Goal: Information Seeking & Learning: Learn about a topic

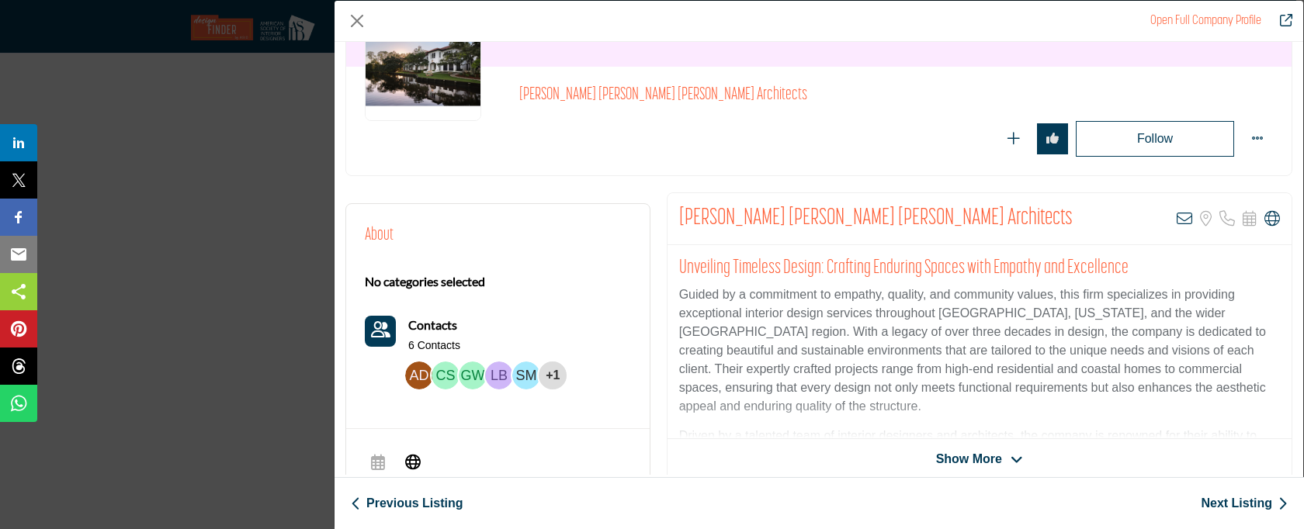
scroll to position [152, 0]
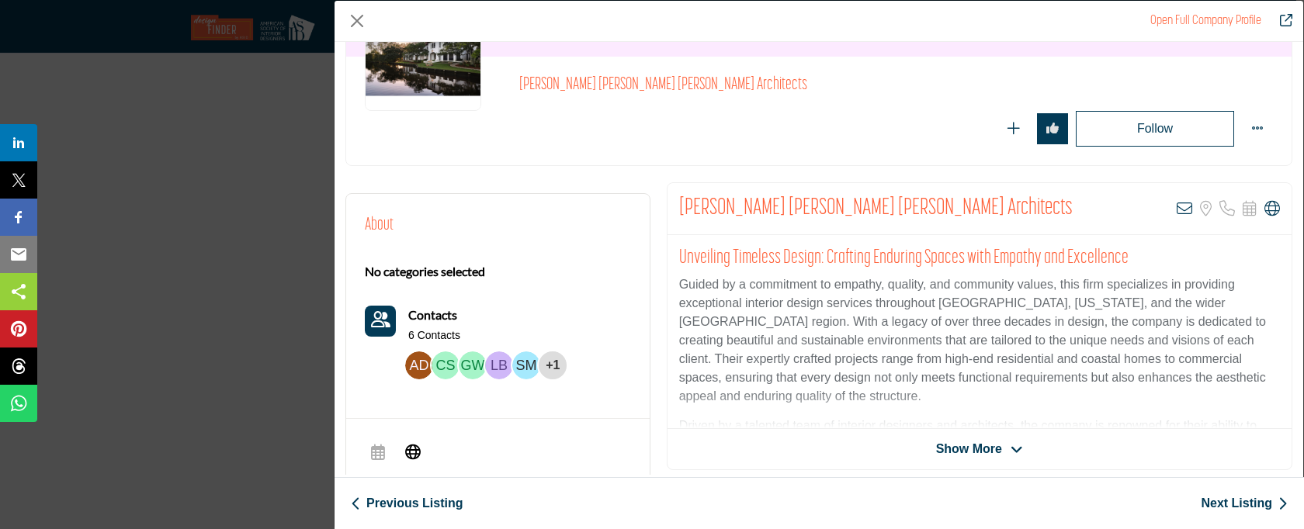
click at [963, 449] on span "Show More" at bounding box center [969, 449] width 66 height 19
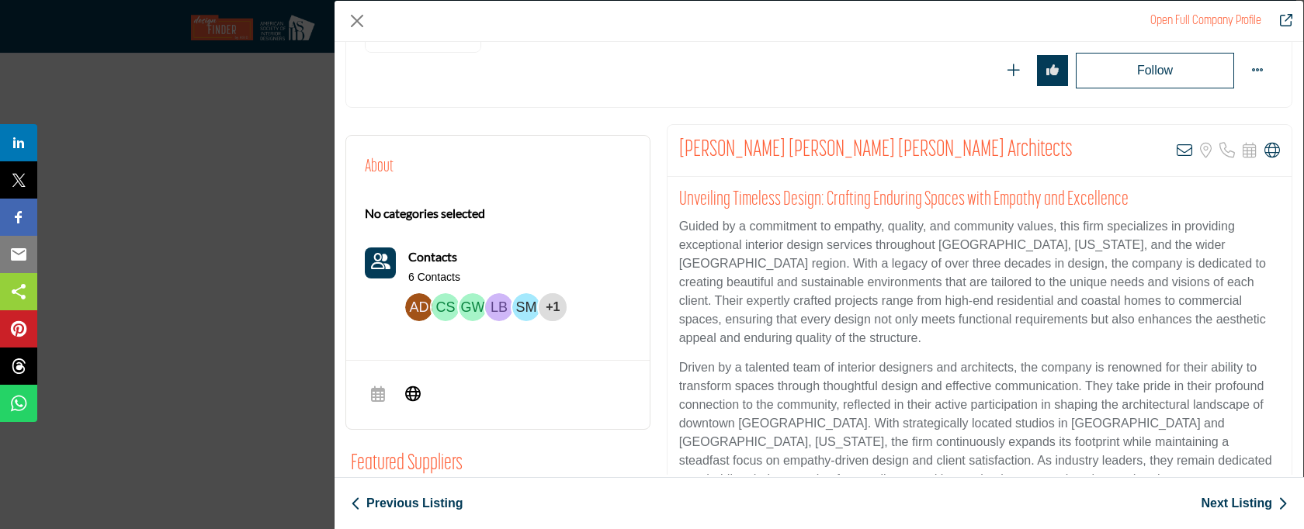
scroll to position [252, 0]
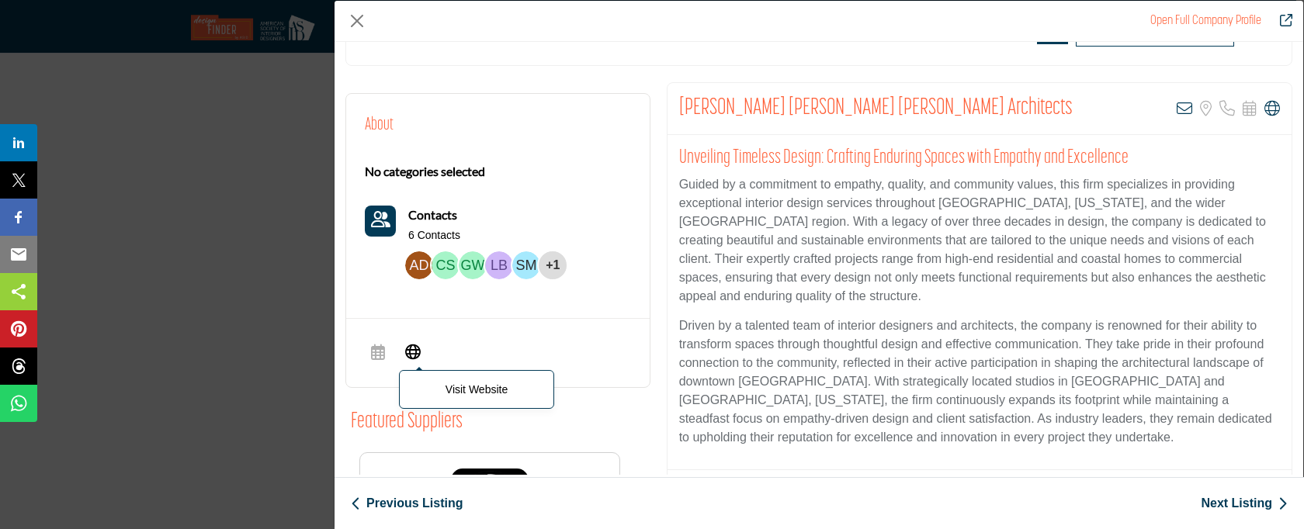
click at [418, 354] on icon "Company Data Modal" at bounding box center [413, 351] width 16 height 19
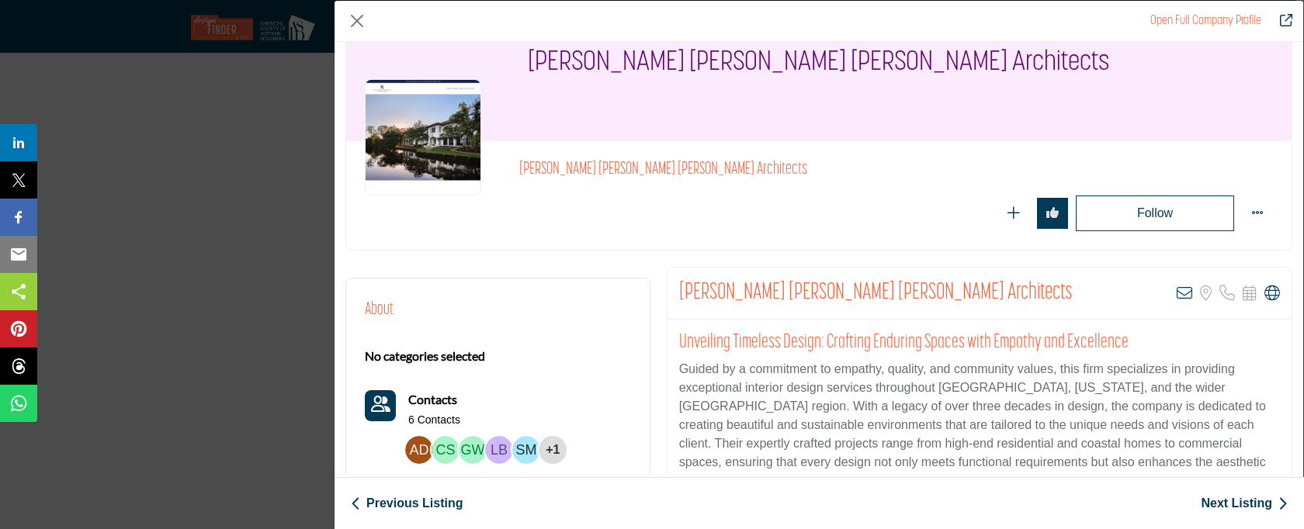
scroll to position [272, 0]
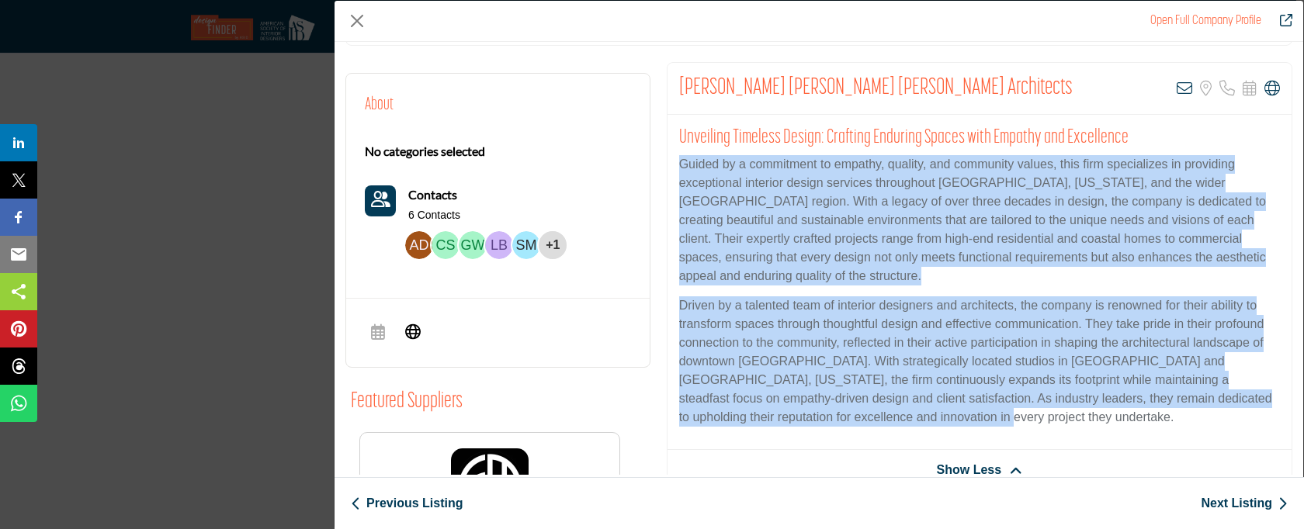
drag, startPoint x: 678, startPoint y: 163, endPoint x: 922, endPoint y: 421, distance: 355.2
click at [922, 421] on div "Unveiling Timeless Design: Crafting Enduring Spaces with Empathy and Excellence…" at bounding box center [980, 282] width 624 height 335
copy div "Guided by a commitment to empathy, quality, and community values, this firm spe…"
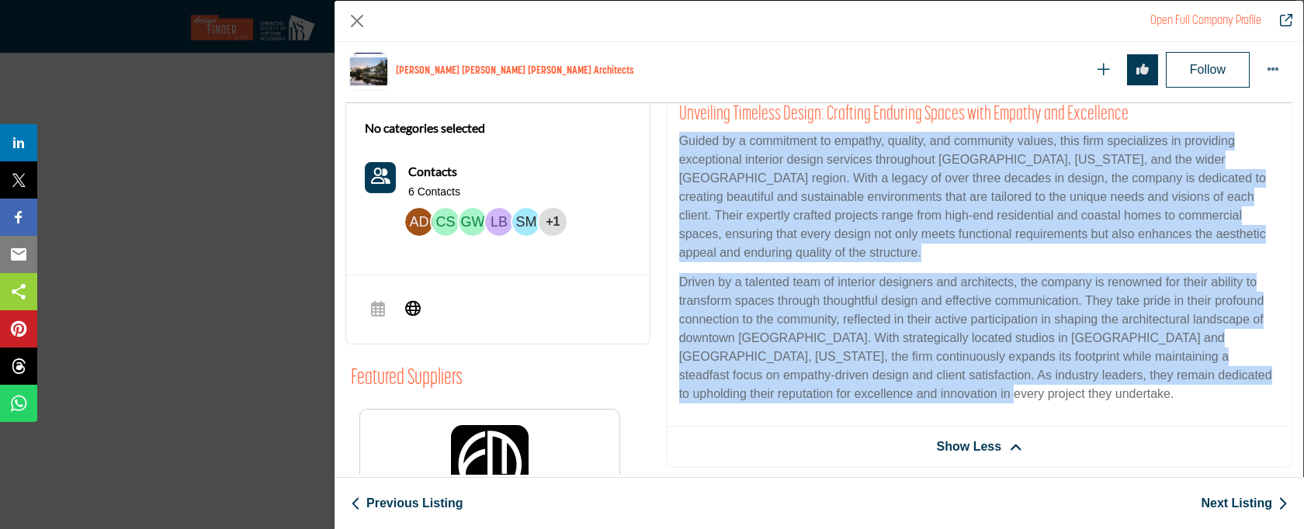
scroll to position [268, 0]
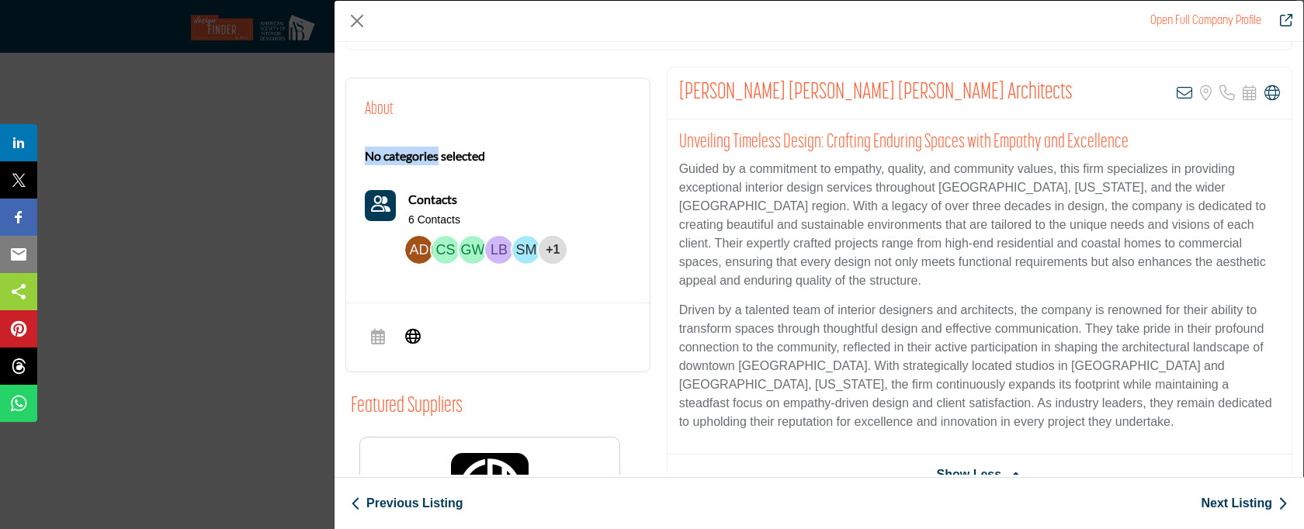
drag, startPoint x: 357, startPoint y: 155, endPoint x: 439, endPoint y: 154, distance: 82.3
click at [439, 154] on div "About No categories selected Contacts 6 Contacts +1" at bounding box center [497, 184] width 303 height 213
copy b "No categories"
click at [1247, 505] on link "Next Listing" at bounding box center [1244, 503] width 87 height 19
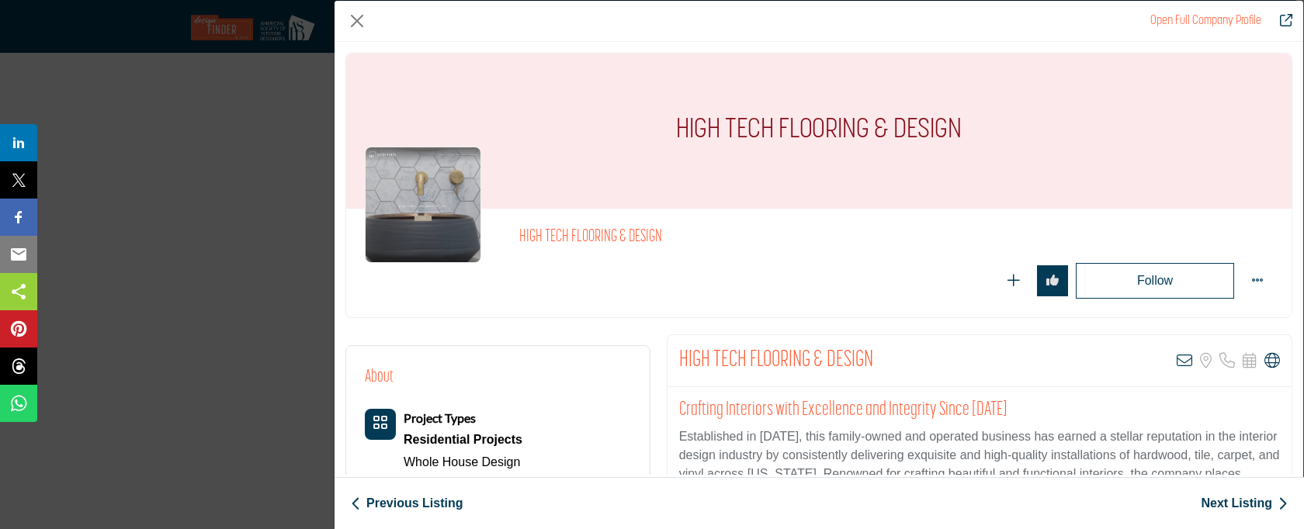
scroll to position [160, 0]
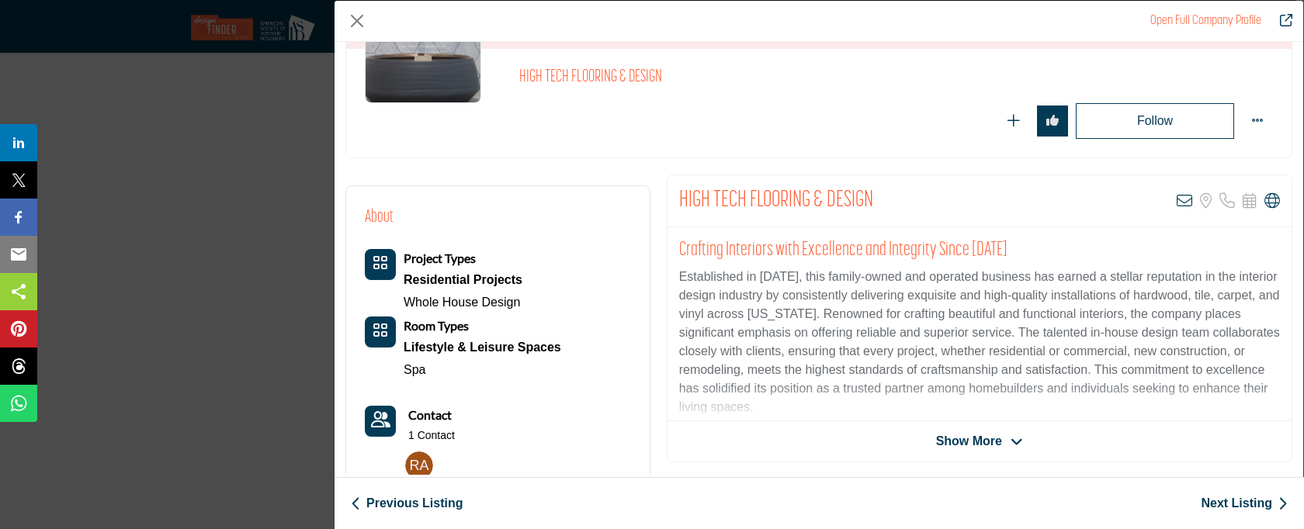
click at [979, 446] on span "Show More" at bounding box center [969, 441] width 66 height 19
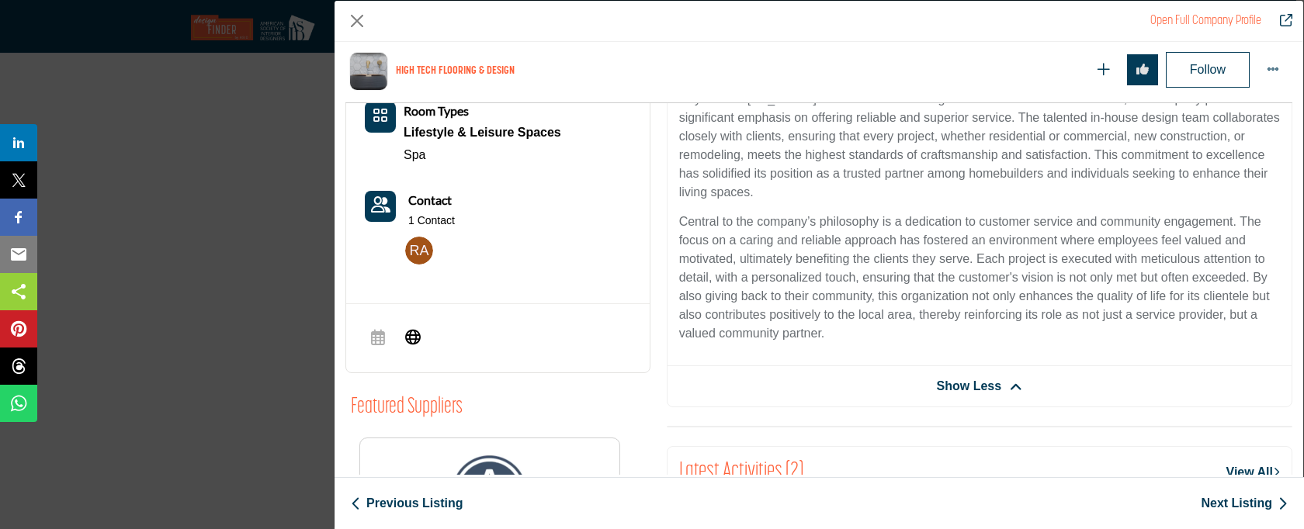
scroll to position [460, 0]
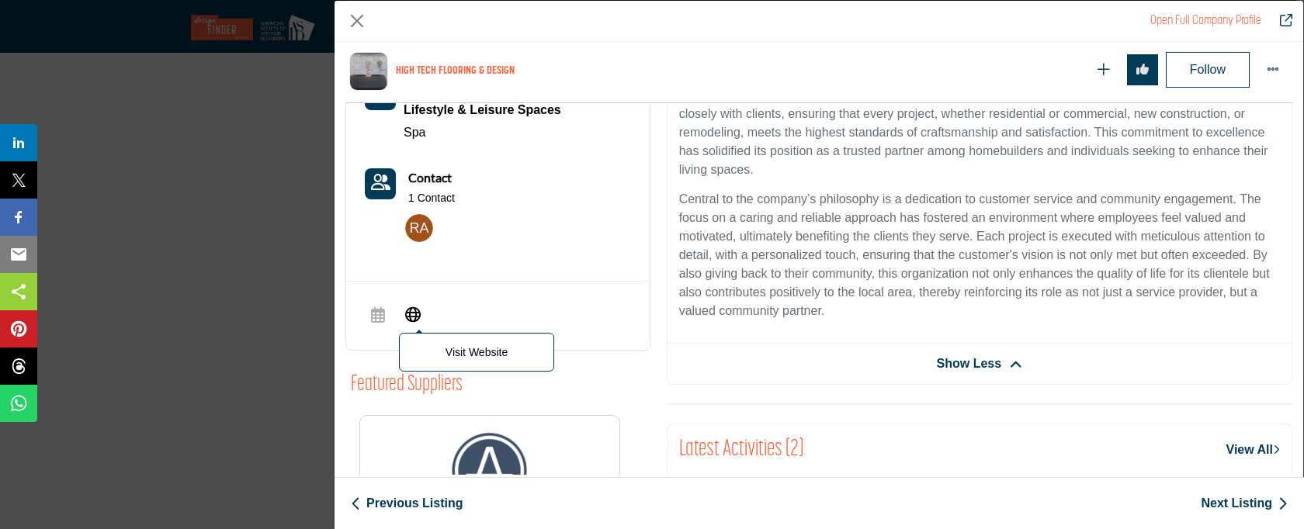
click at [418, 318] on icon "Company Data Modal" at bounding box center [413, 313] width 16 height 19
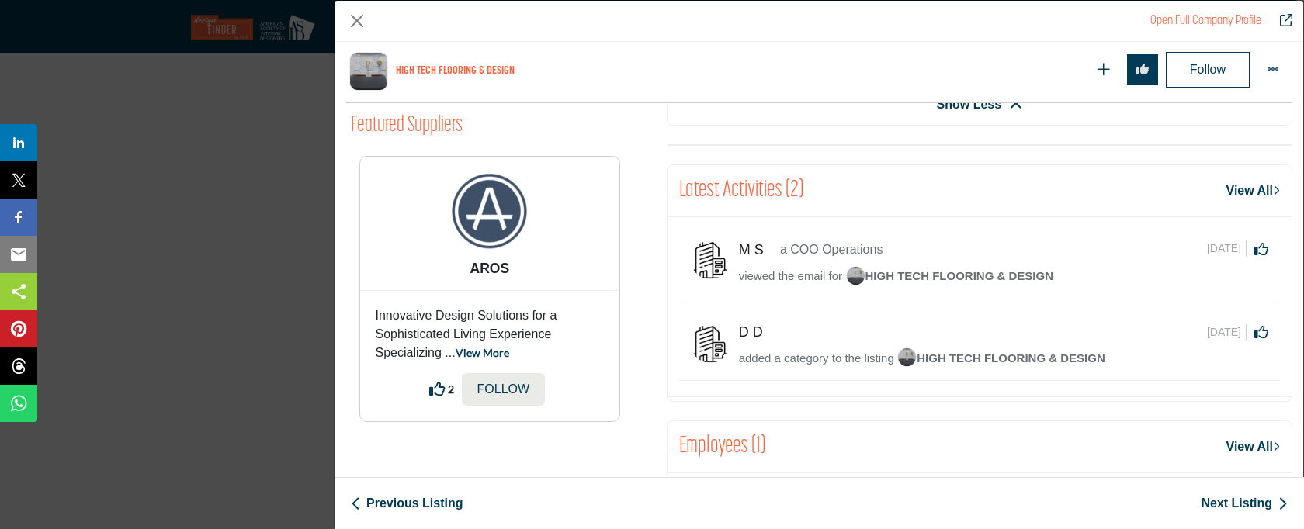
scroll to position [36, 0]
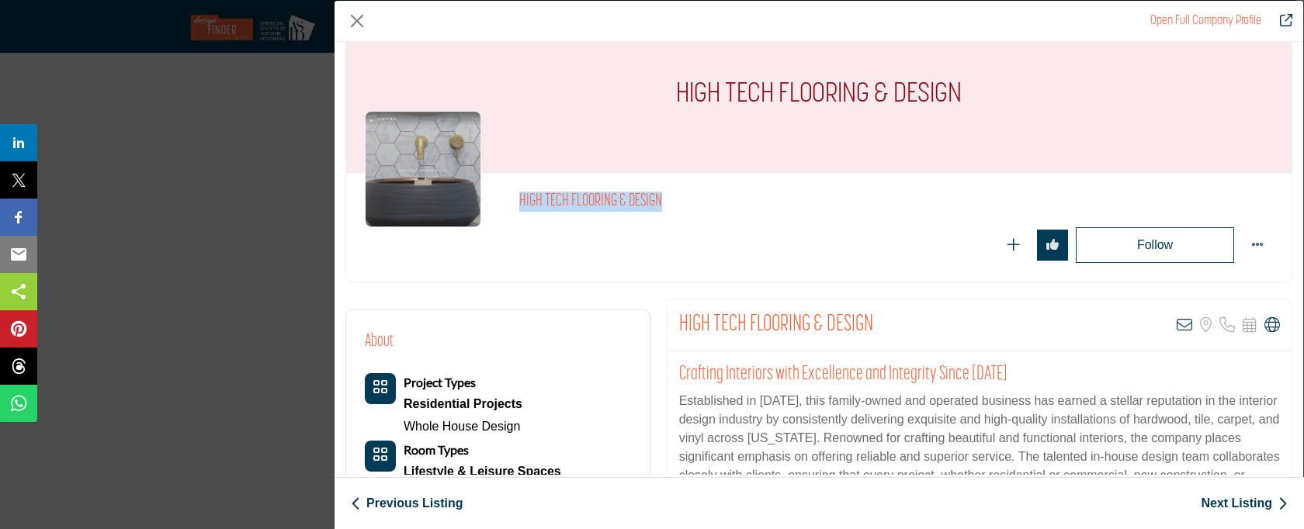
drag, startPoint x: 509, startPoint y: 203, endPoint x: 733, endPoint y: 205, distance: 223.6
click at [733, 205] on div "HIGH TECH FLOORING & DESIGN" at bounding box center [819, 227] width 908 height 71
copy h2 "HIGH TECH FLOORING & DESIGN"
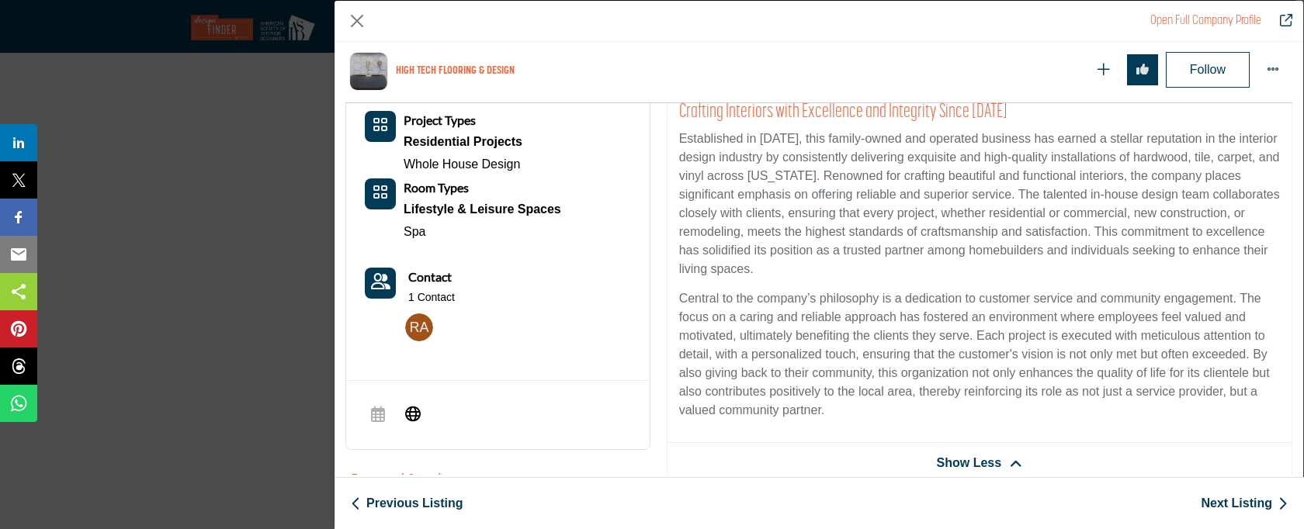
scroll to position [906, 0]
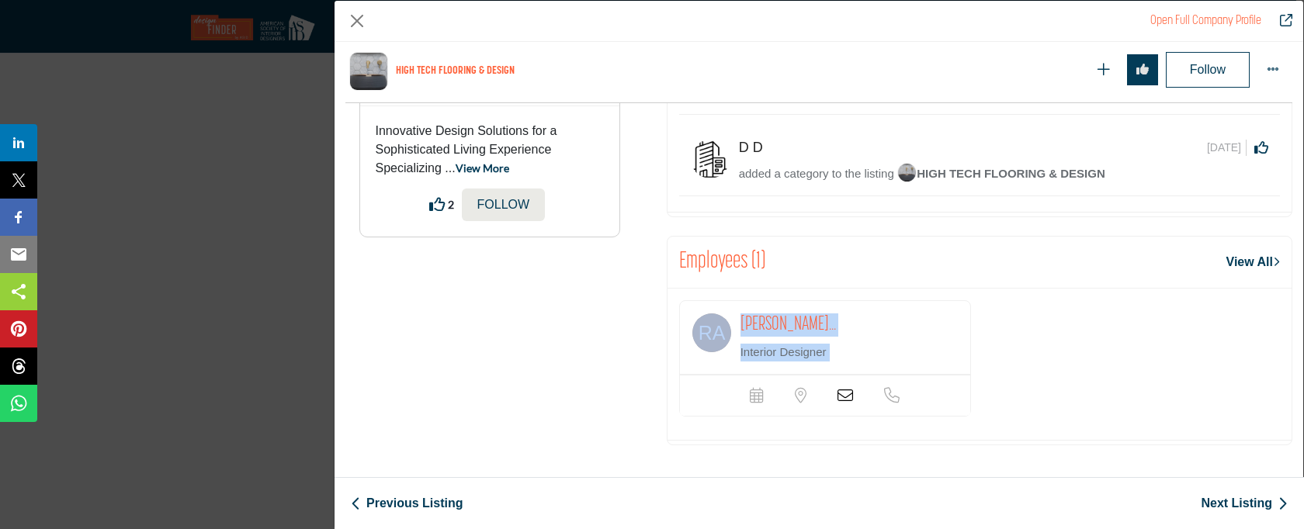
click at [1060, 319] on div "[PERSON_NAME]... Interior Designer" at bounding box center [979, 364] width 617 height 128
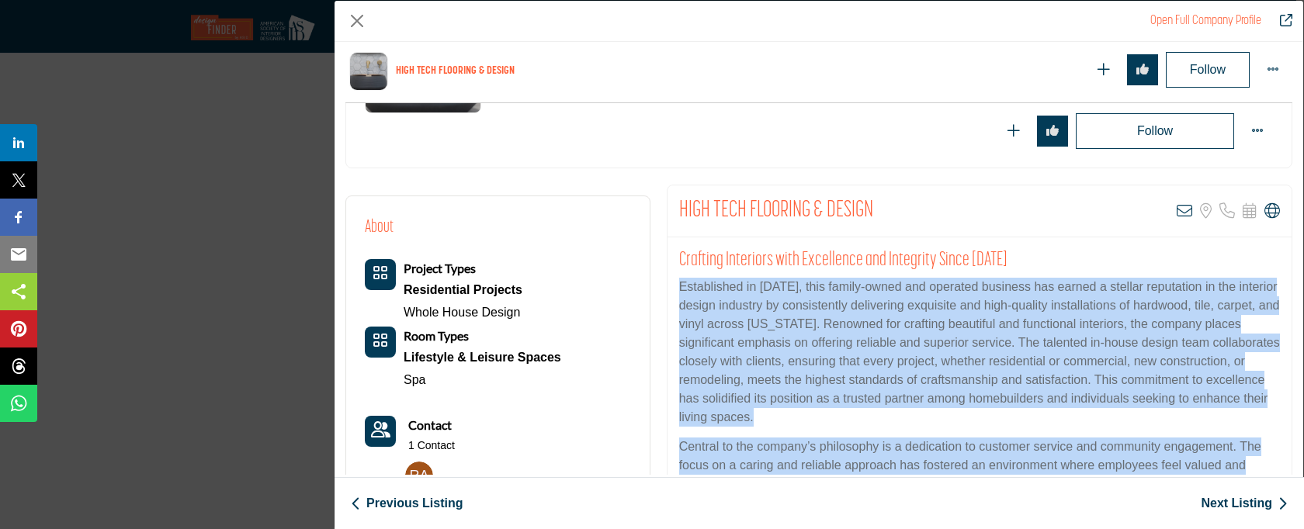
scroll to position [550, 0]
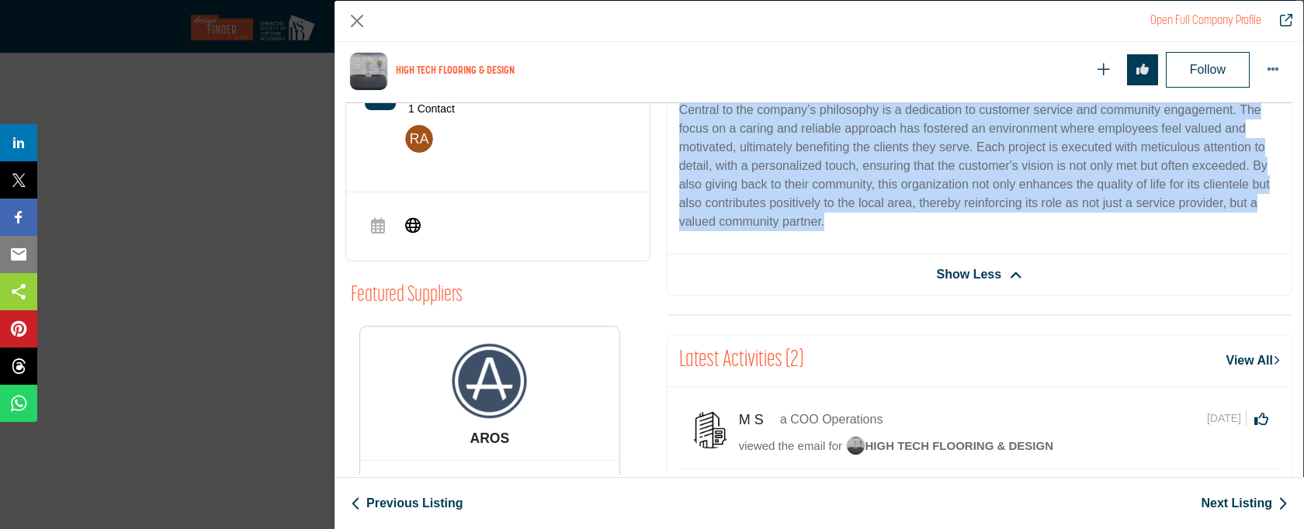
drag, startPoint x: 676, startPoint y: 226, endPoint x: 852, endPoint y: 226, distance: 176.2
click at [852, 226] on div "Crafting Interiors with Excellence and Integrity Since [DATE] Established in [D…" at bounding box center [980, 78] width 624 height 354
copy div "Loremipsumd si 4774, amet consec-adipi eli seddoeiu temporin utl etdolo m aliqu…"
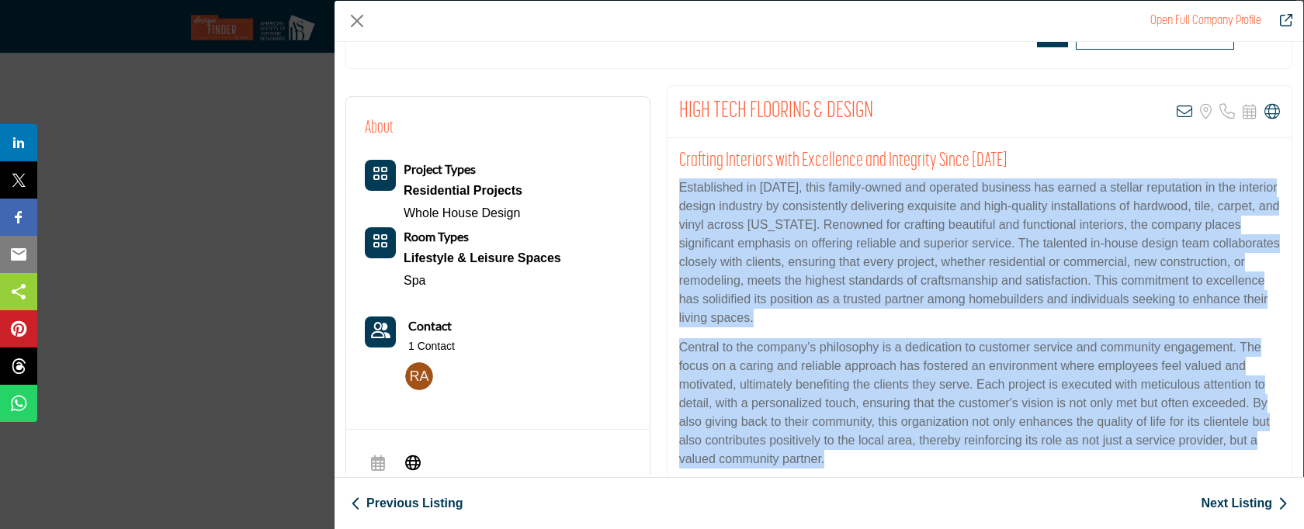
scroll to position [248, 0]
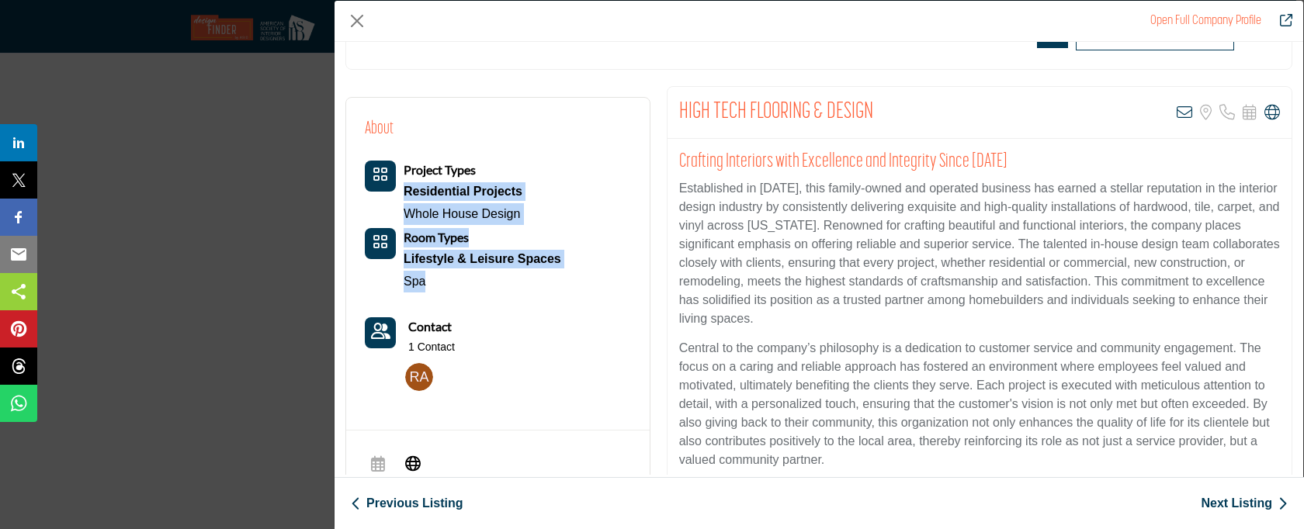
drag, startPoint x: 400, startPoint y: 189, endPoint x: 567, endPoint y: 274, distance: 187.5
click at [567, 274] on div "About Project Types Residential Projects Whole House Design Spa" at bounding box center [498, 257] width 266 height 282
copy div "Residential Projects Whole House Design Room Types Lifestyle & Leisure Spaces S…"
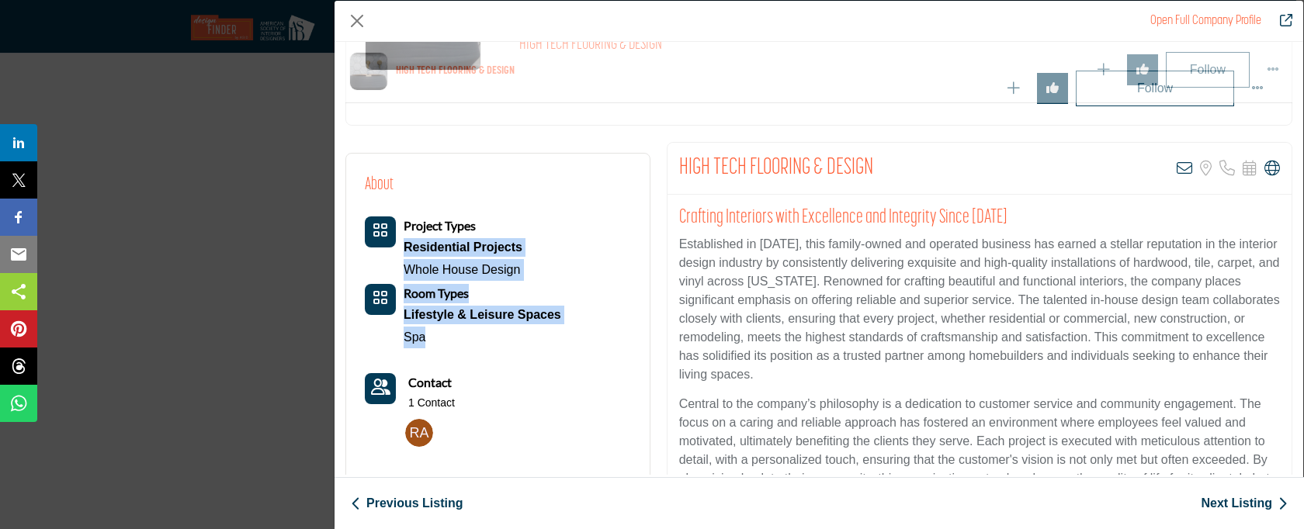
scroll to position [394, 0]
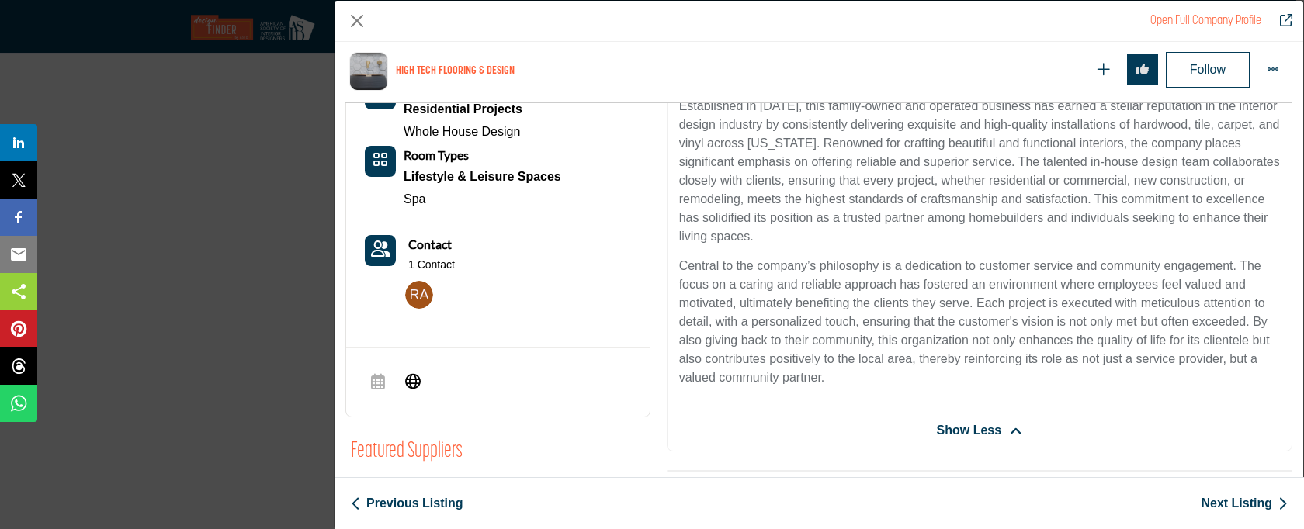
click at [1224, 505] on link "Next Listing" at bounding box center [1244, 503] width 87 height 19
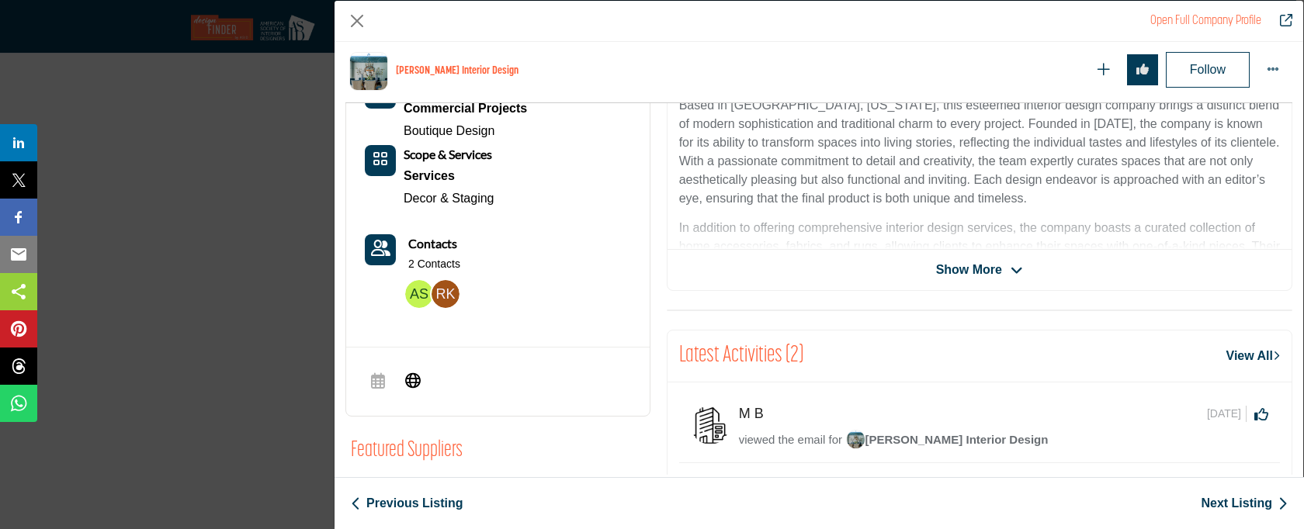
scroll to position [541, 0]
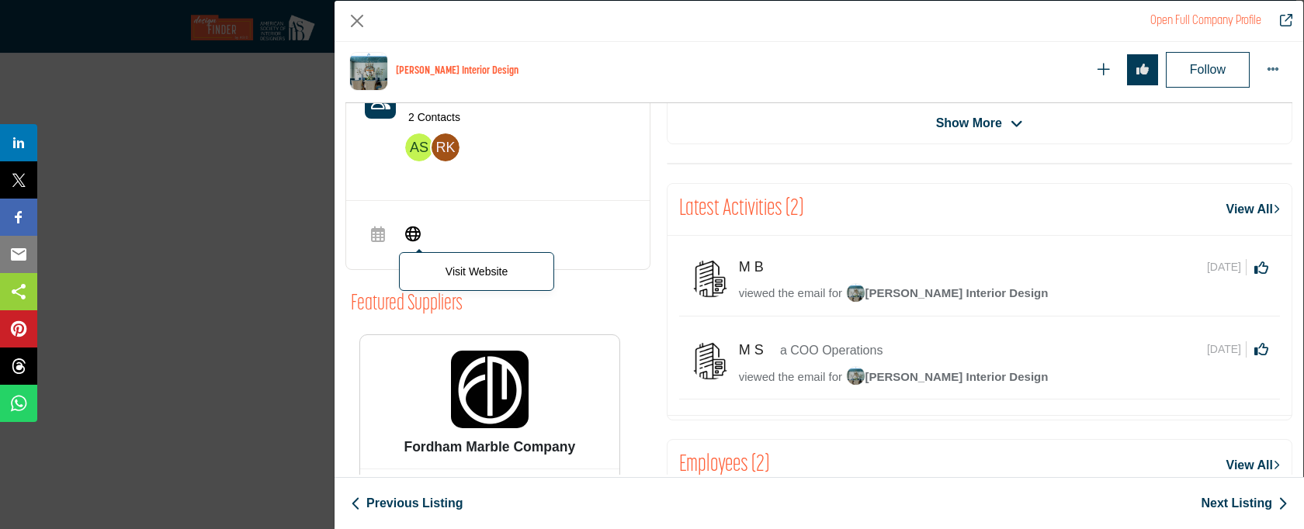
click at [411, 237] on icon "Company Data Modal" at bounding box center [413, 233] width 16 height 19
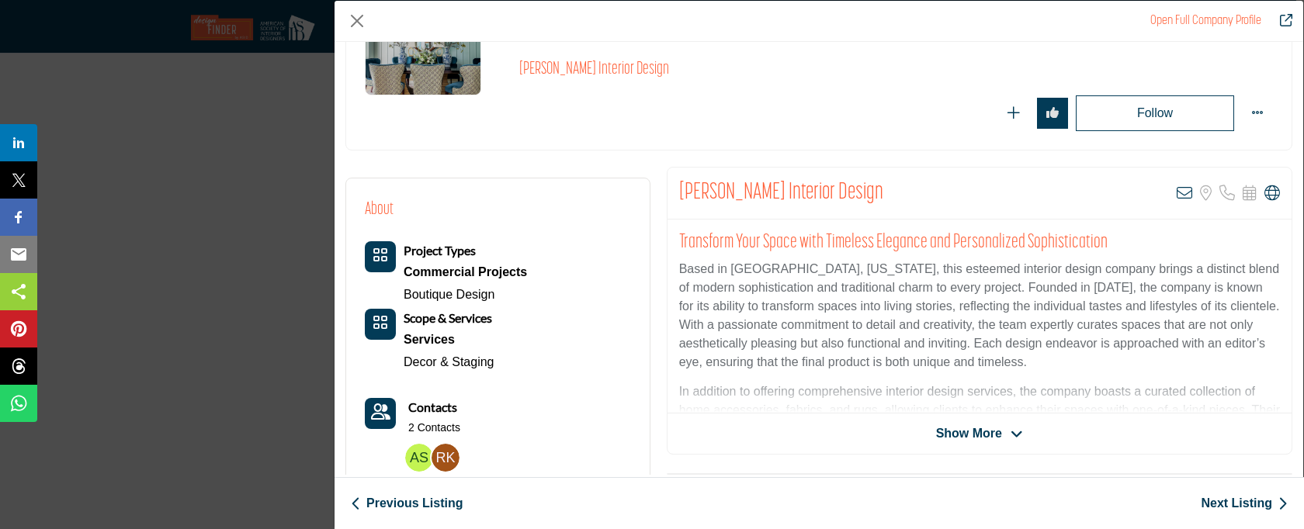
scroll to position [179, 0]
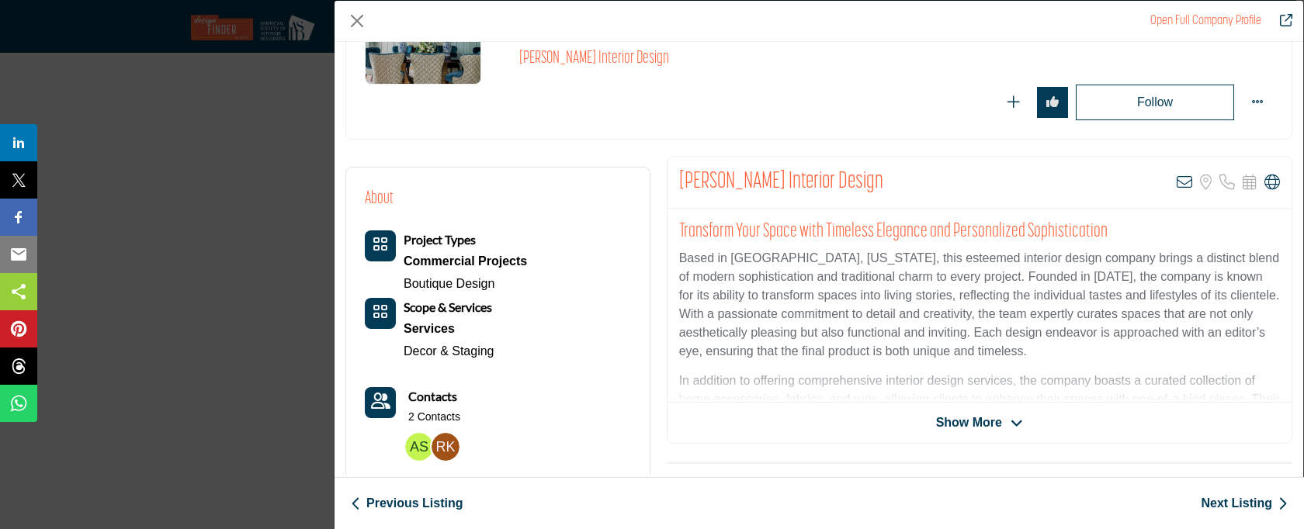
click at [965, 421] on span "Show More" at bounding box center [969, 423] width 66 height 19
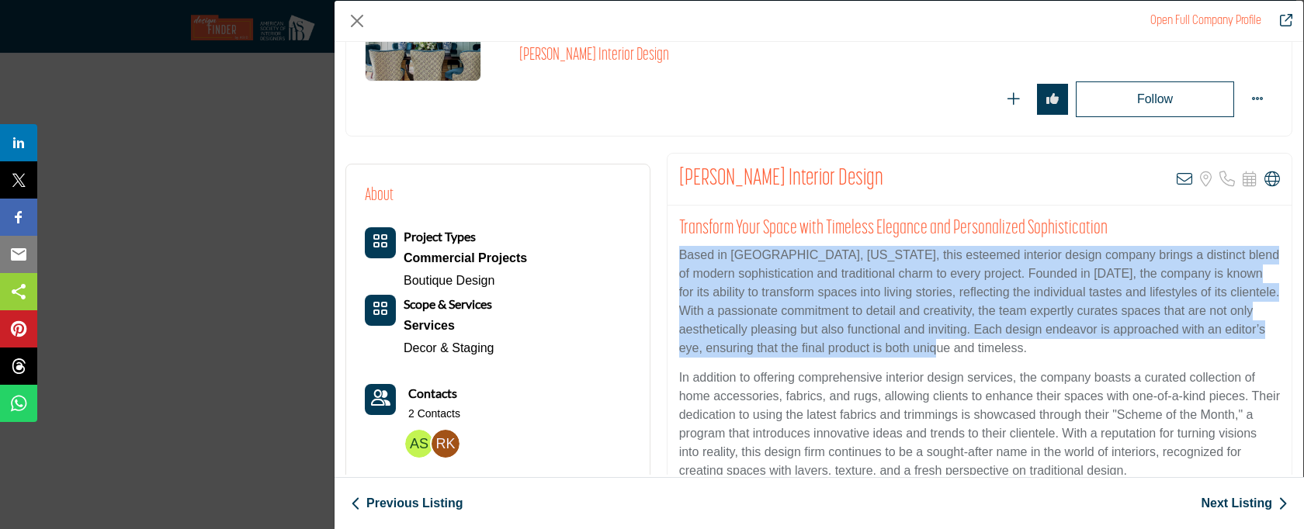
scroll to position [373, 0]
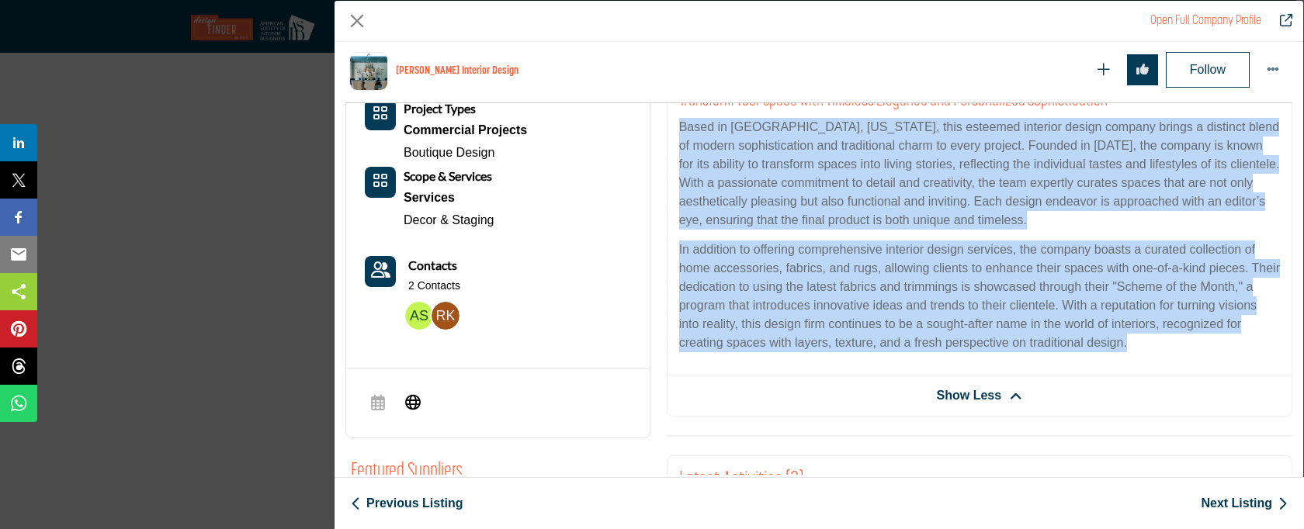
drag, startPoint x: 675, startPoint y: 255, endPoint x: 1220, endPoint y: 353, distance: 554.4
click at [1220, 353] on div "Transform Your Space with Timeless Elegance and Personalized Sophistication Bas…" at bounding box center [980, 227] width 624 height 298
copy div "Lorem ip Dolors, Ametcon, adip elitsedd eiusmodt incidi utlabor etdolo m aliqua…"
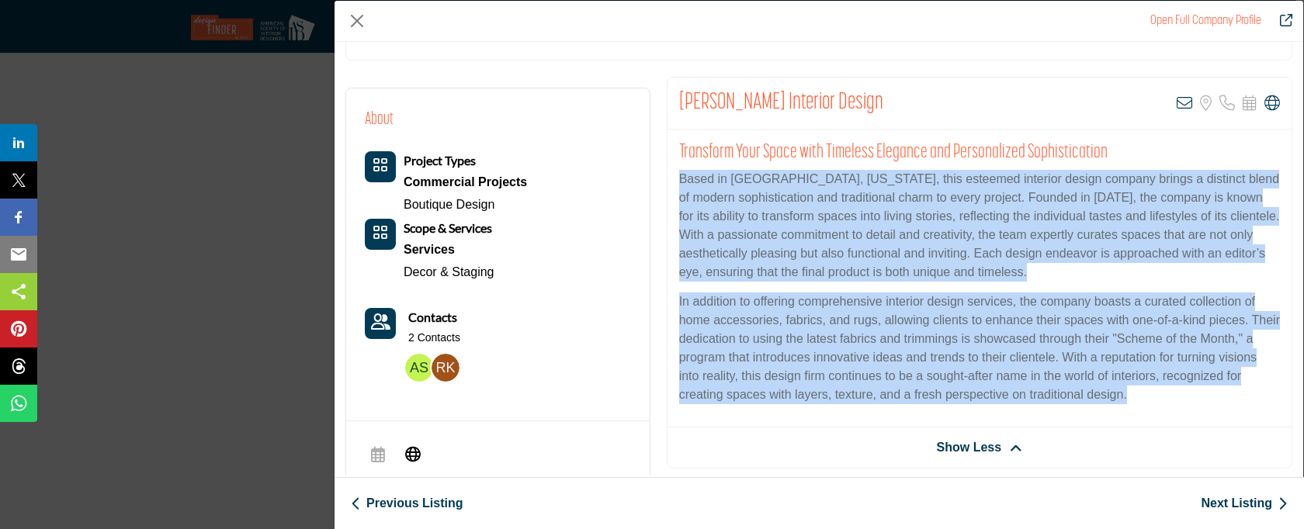
scroll to position [214, 0]
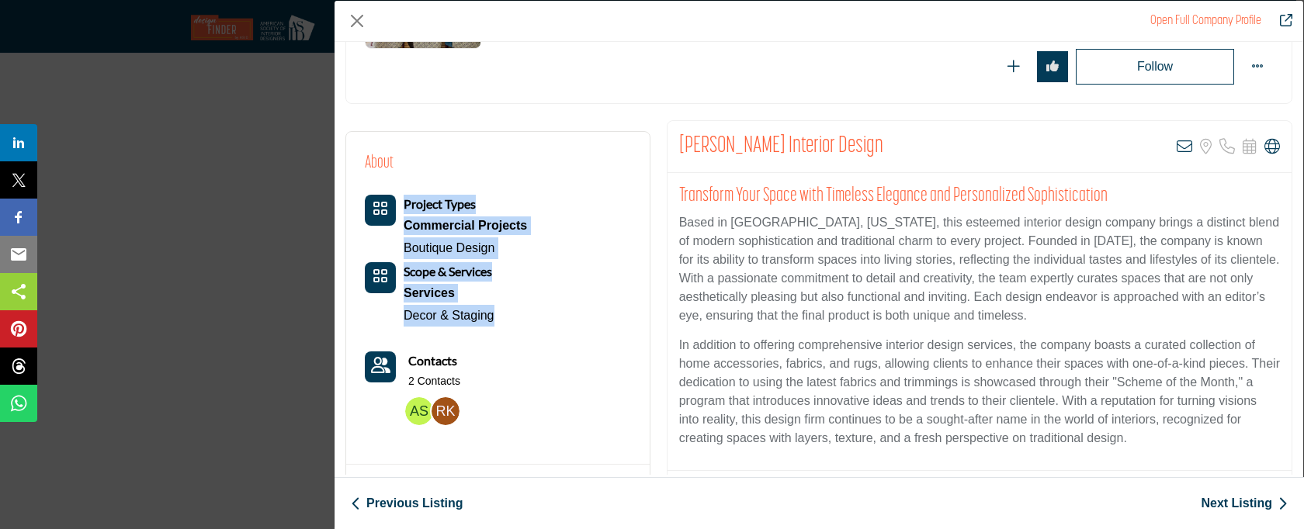
drag, startPoint x: 398, startPoint y: 225, endPoint x: 509, endPoint y: 321, distance: 146.4
click at [509, 321] on div "Project Types Commercial Projects Boutique Design Scope & Services Services Dec…" at bounding box center [446, 261] width 162 height 132
copy div "Project Types Commercial Projects Boutique Design Scope & Services Services Dec…"
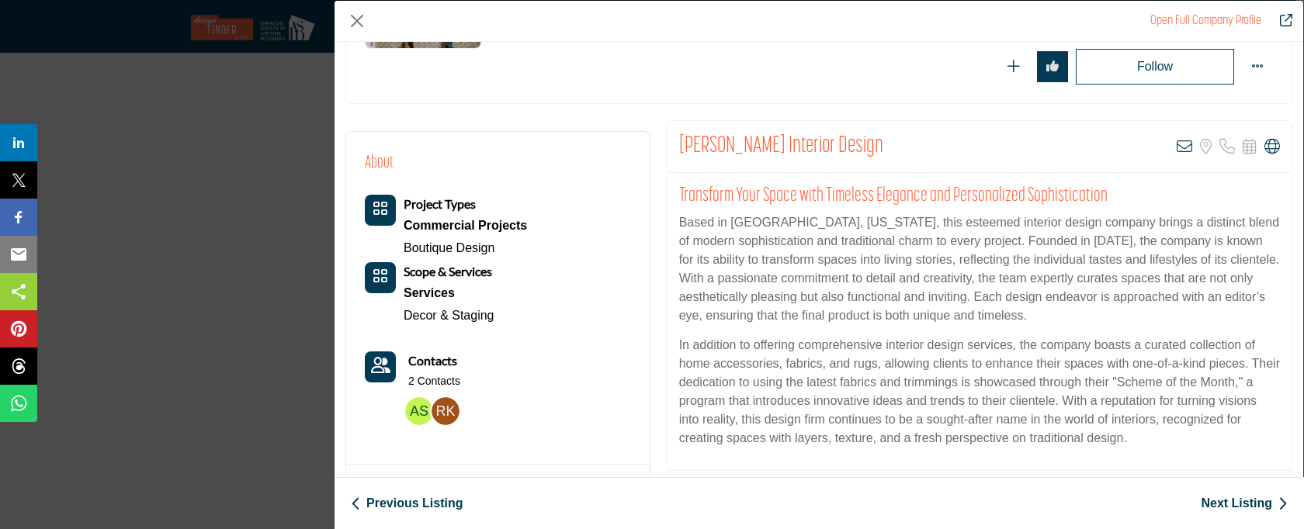
click at [1226, 497] on link "Next Listing" at bounding box center [1244, 503] width 87 height 19
